Goal: Task Accomplishment & Management: Complete application form

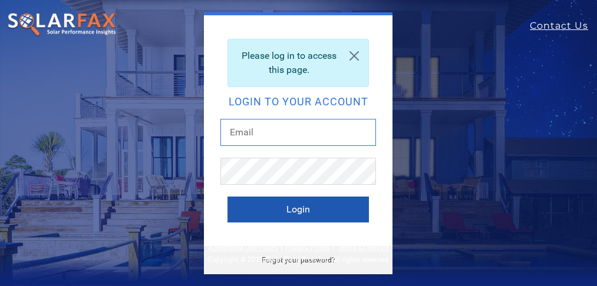
type input "d.macdonneil@sunsolarelectric.org"
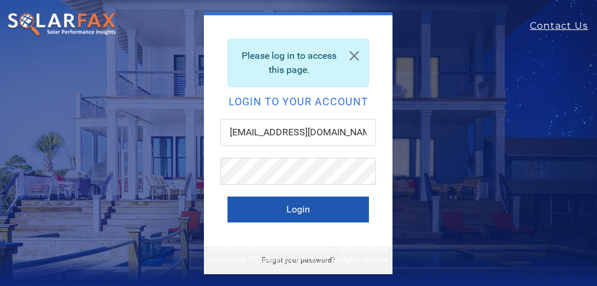
click at [289, 207] on button "Login" at bounding box center [297, 210] width 141 height 26
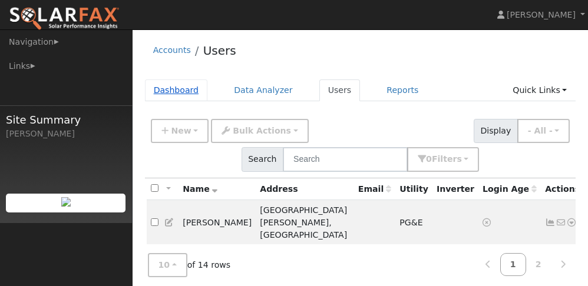
click at [180, 86] on link "Dashboard" at bounding box center [176, 91] width 63 height 22
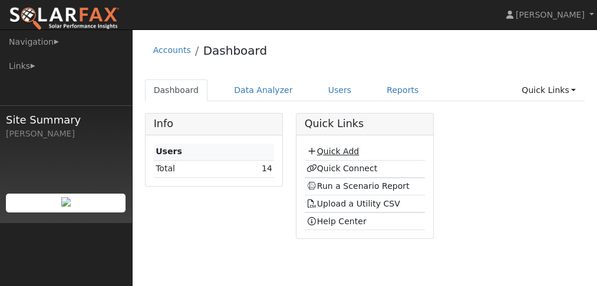
click at [329, 152] on link "Quick Add" at bounding box center [332, 151] width 52 height 9
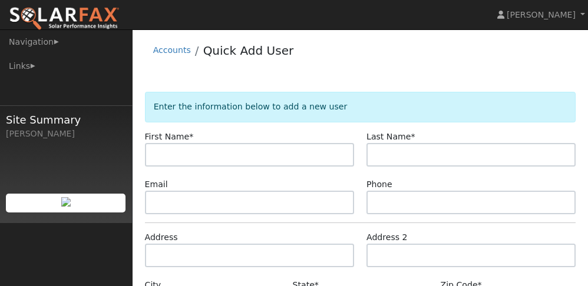
click at [171, 153] on input "text" at bounding box center [249, 155] width 209 height 24
type input "G"
click at [171, 153] on input "text" at bounding box center [249, 155] width 209 height 24
type input "Laura"
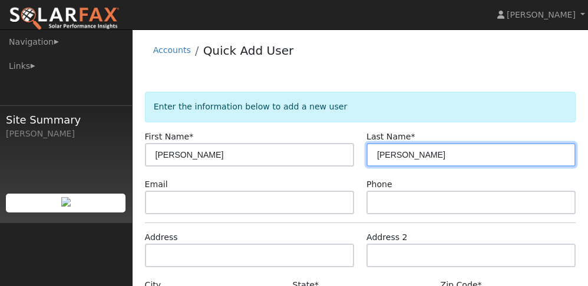
type input "Arriaza-Roht"
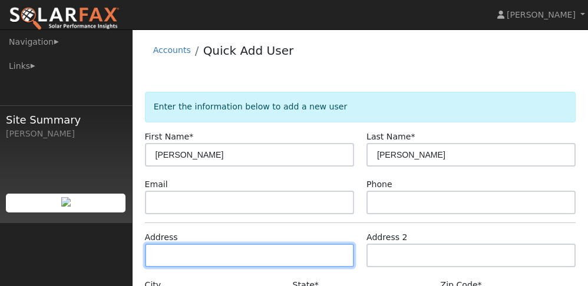
click at [189, 257] on input "text" at bounding box center [249, 256] width 209 height 24
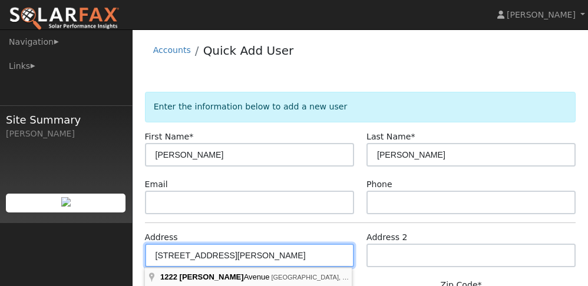
type input "1222 Evelyn Avenue"
type input "Berkeley"
type input "CA"
type input "94706"
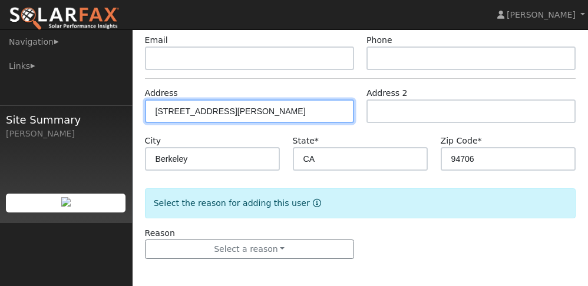
scroll to position [147, 0]
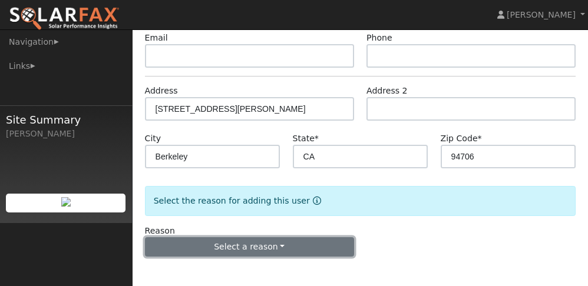
click at [313, 244] on button "Select a reason" at bounding box center [249, 247] width 209 height 20
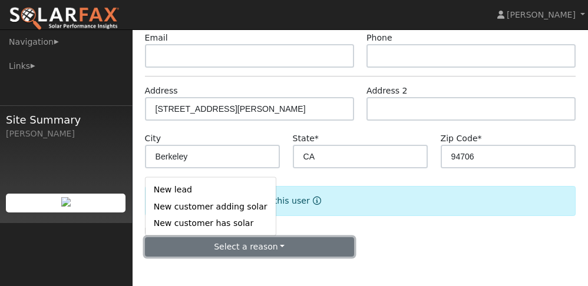
click at [247, 248] on button "Select a reason" at bounding box center [249, 247] width 209 height 20
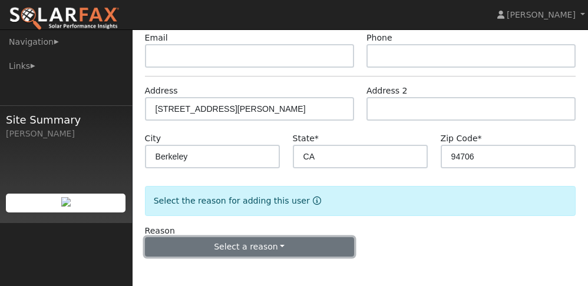
click at [247, 247] on button "Select a reason" at bounding box center [249, 247] width 209 height 20
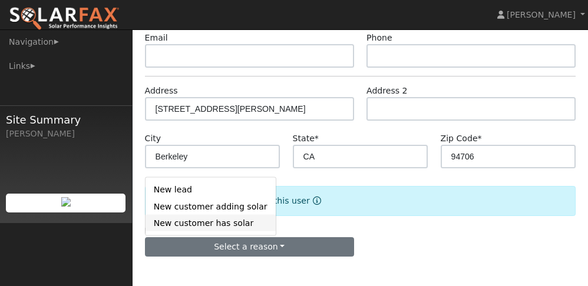
click at [189, 222] on link "New customer has solar" at bounding box center [210, 223] width 130 height 16
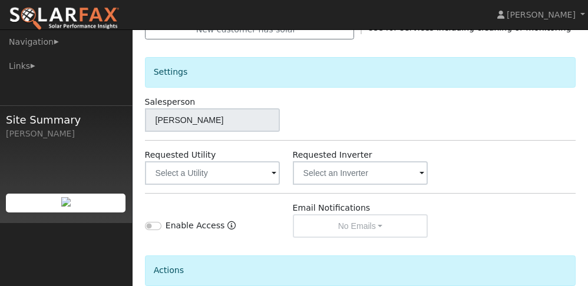
scroll to position [382, 0]
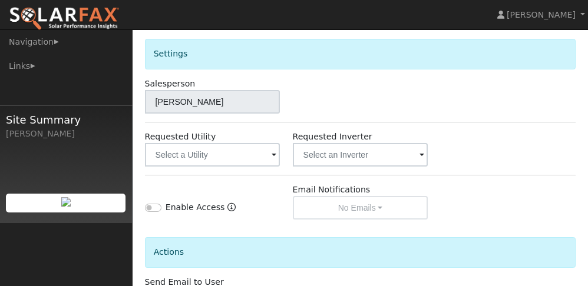
click at [274, 154] on span at bounding box center [274, 156] width 5 height 14
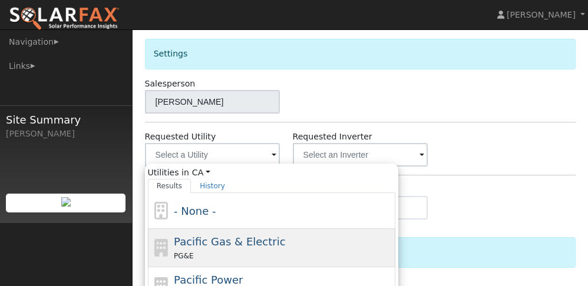
click at [228, 251] on div "PG&E" at bounding box center [283, 256] width 219 height 12
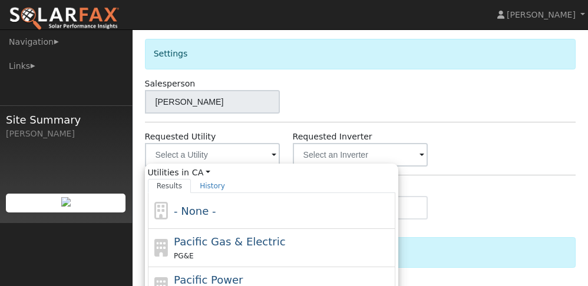
type input "Pacific Gas & Electric"
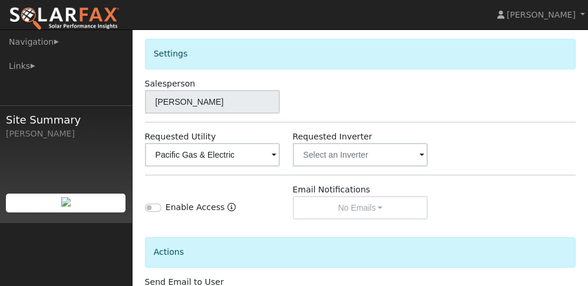
click at [419, 154] on span at bounding box center [421, 156] width 5 height 14
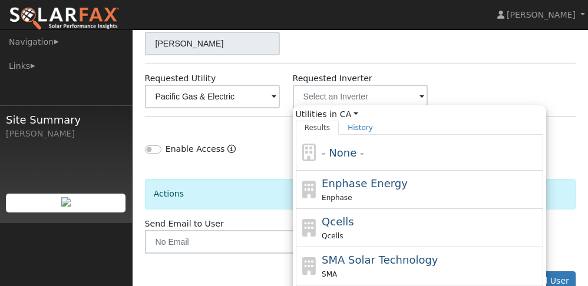
scroll to position [441, 0]
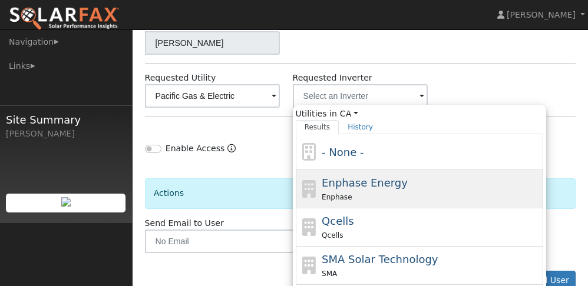
click at [345, 190] on div "Enphase Energy Enphase" at bounding box center [431, 189] width 219 height 28
type input "Enphase Energy"
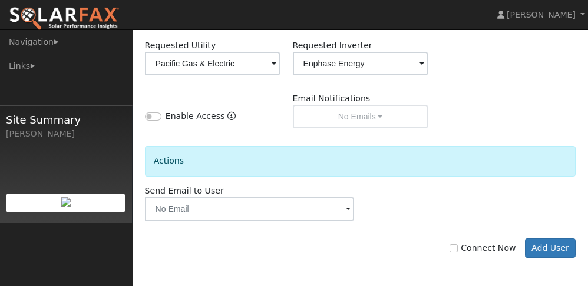
scroll to position [475, 0]
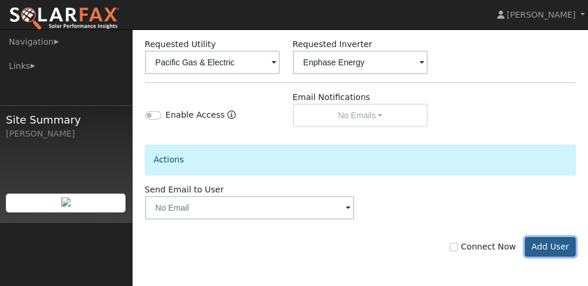
click at [546, 248] on button "Add User" at bounding box center [550, 247] width 51 height 20
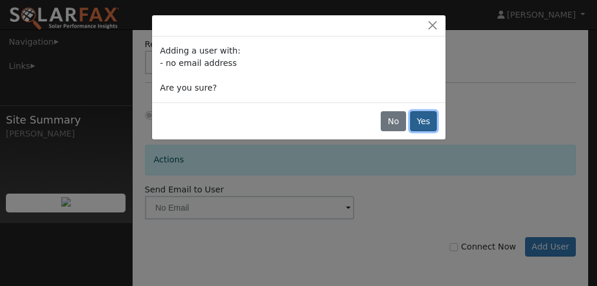
click at [429, 119] on button "Yes" at bounding box center [423, 121] width 27 height 20
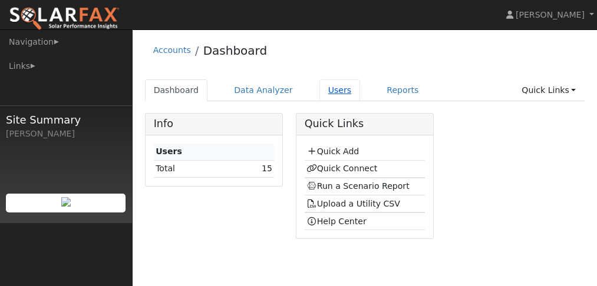
click at [319, 91] on link "Users" at bounding box center [339, 91] width 41 height 22
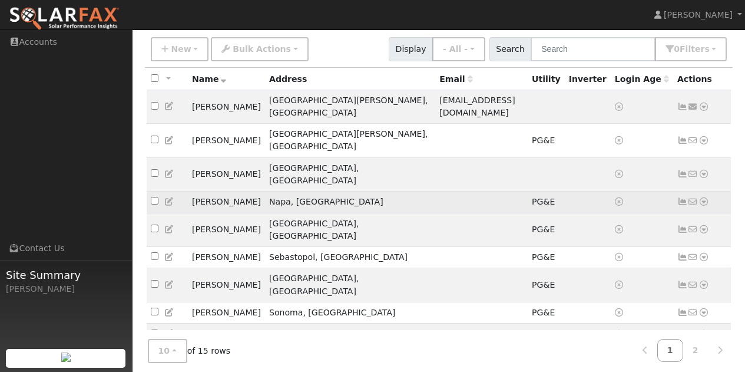
scroll to position [84, 0]
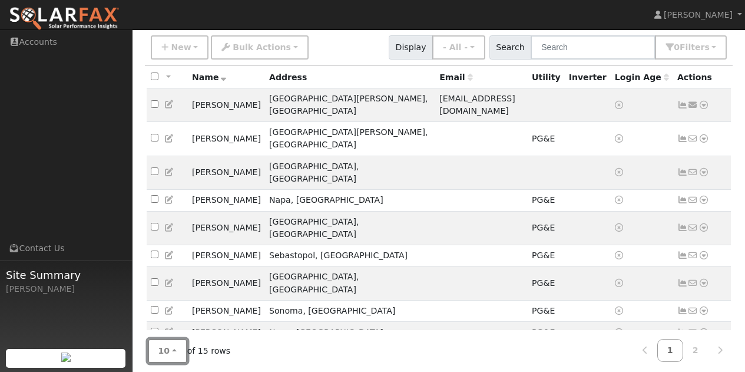
click at [171, 286] on button "10" at bounding box center [167, 351] width 39 height 24
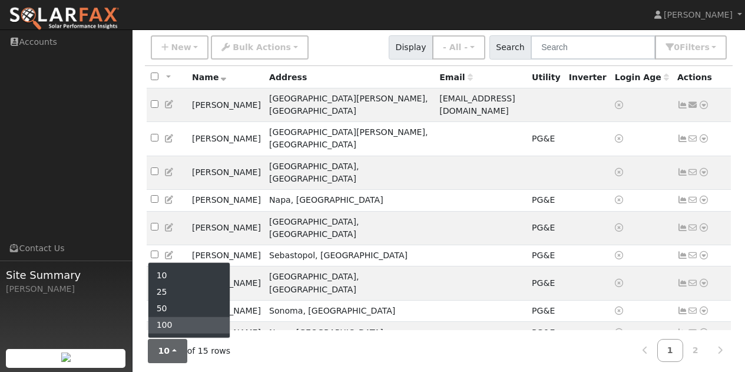
click at [166, 286] on link "100" at bounding box center [189, 325] width 82 height 16
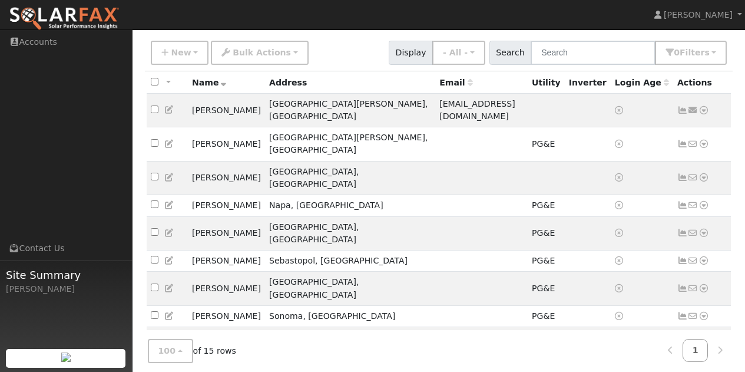
scroll to position [78, 0]
click at [596, 174] on icon at bounding box center [704, 178] width 11 height 8
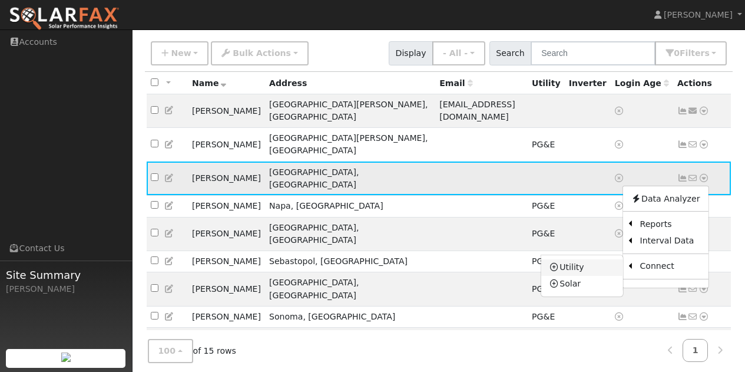
click at [568, 259] on link "Utility" at bounding box center [582, 267] width 82 height 16
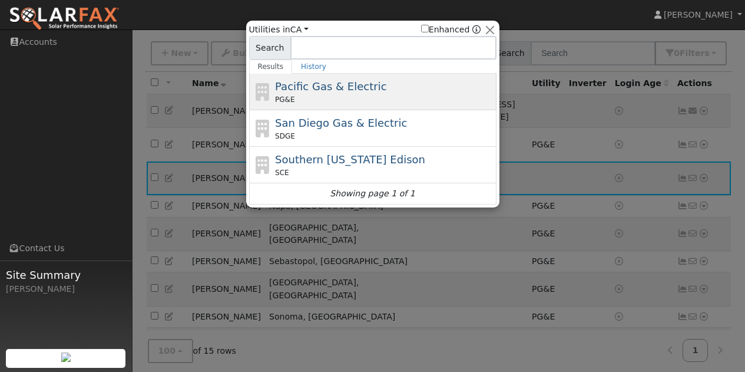
click at [278, 92] on span "Pacific Gas & Electric" at bounding box center [330, 86] width 111 height 12
